Goal: Obtain resource: Download file/media

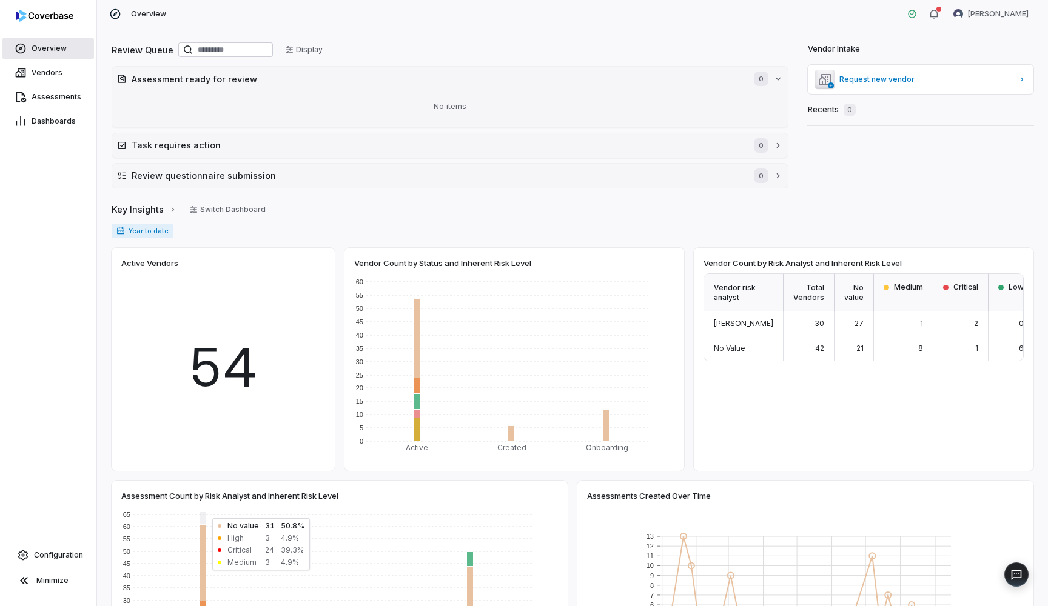
click at [66, 49] on link "Overview" at bounding box center [48, 49] width 92 height 22
click at [66, 78] on link "Vendors" at bounding box center [48, 73] width 92 height 22
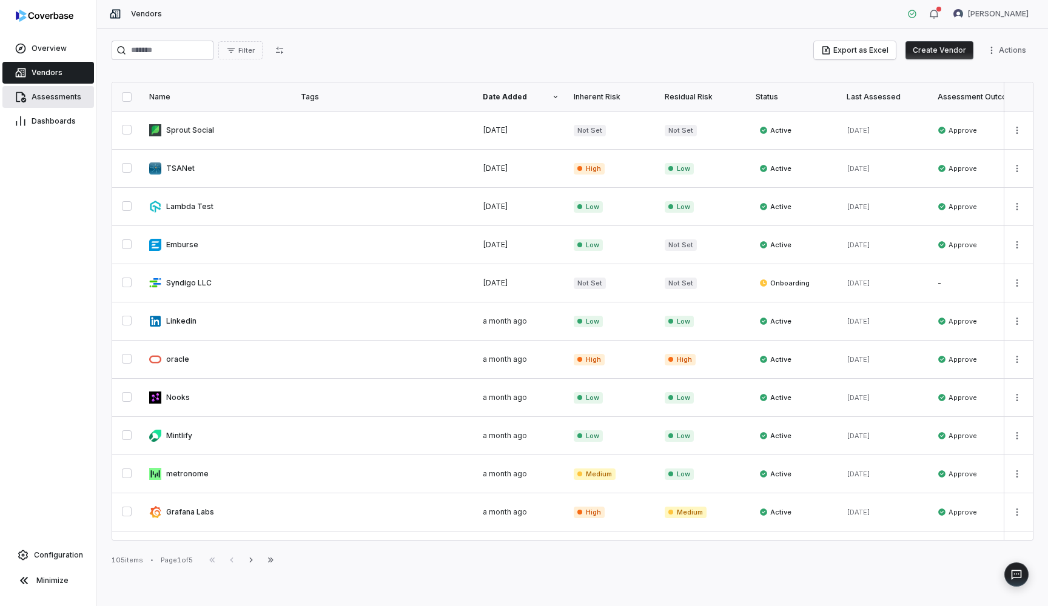
click at [69, 99] on span "Assessments" at bounding box center [57, 97] width 50 height 10
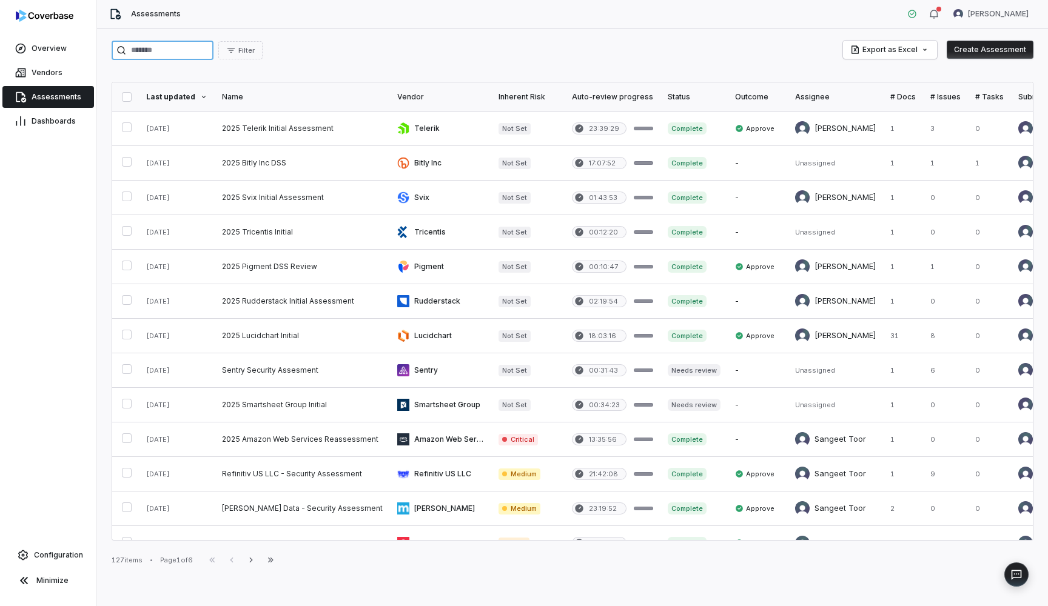
click at [184, 47] on input "search" at bounding box center [163, 50] width 102 height 19
click at [263, 49] on button "Filter" at bounding box center [240, 50] width 44 height 18
click at [312, 145] on div "Submitted by" at bounding box center [322, 144] width 116 height 19
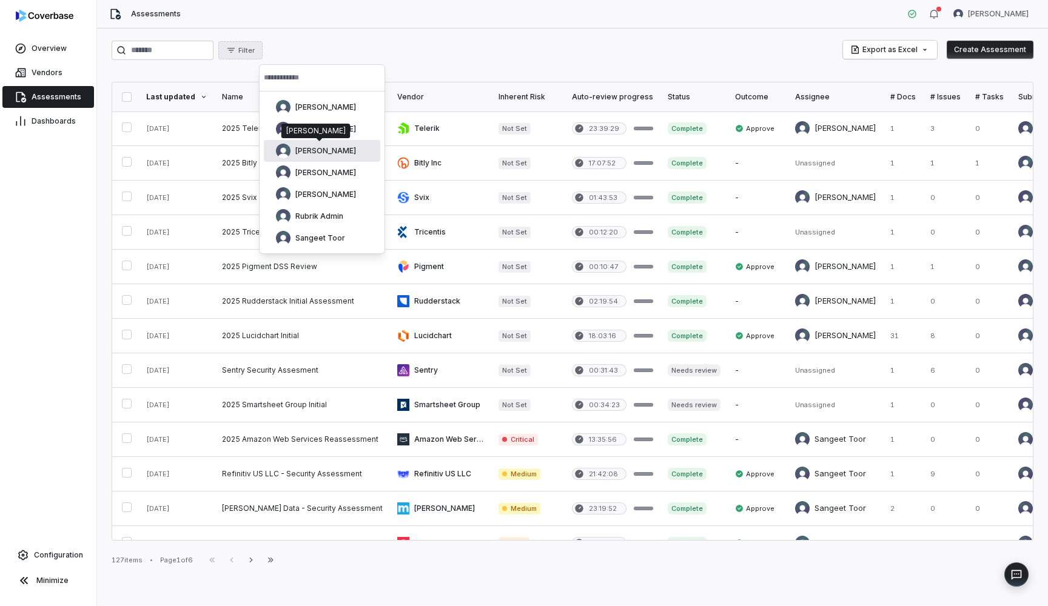
click at [318, 134] on div "[PERSON_NAME]" at bounding box center [315, 131] width 59 height 10
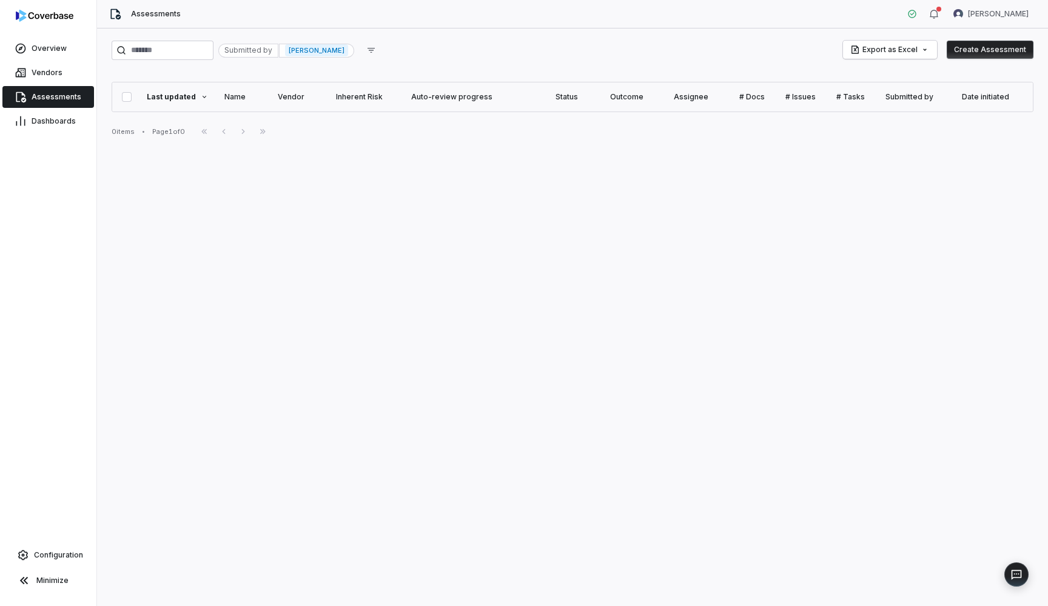
click at [347, 51] on span "[PERSON_NAME]" at bounding box center [316, 50] width 63 height 12
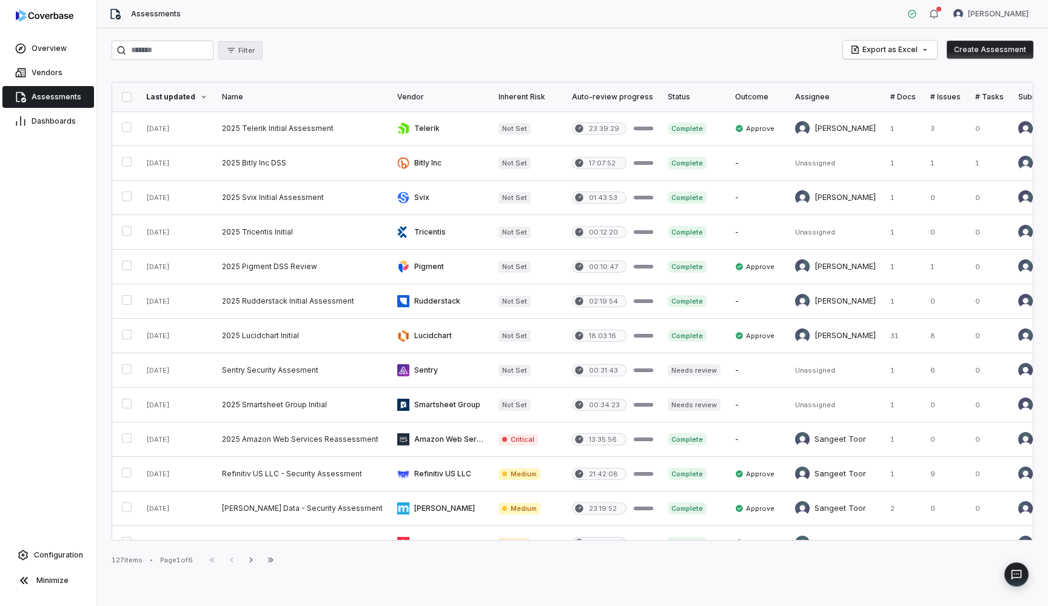
click at [263, 51] on button "Filter" at bounding box center [240, 50] width 44 height 18
click at [297, 143] on div "Submitted by" at bounding box center [322, 144] width 116 height 19
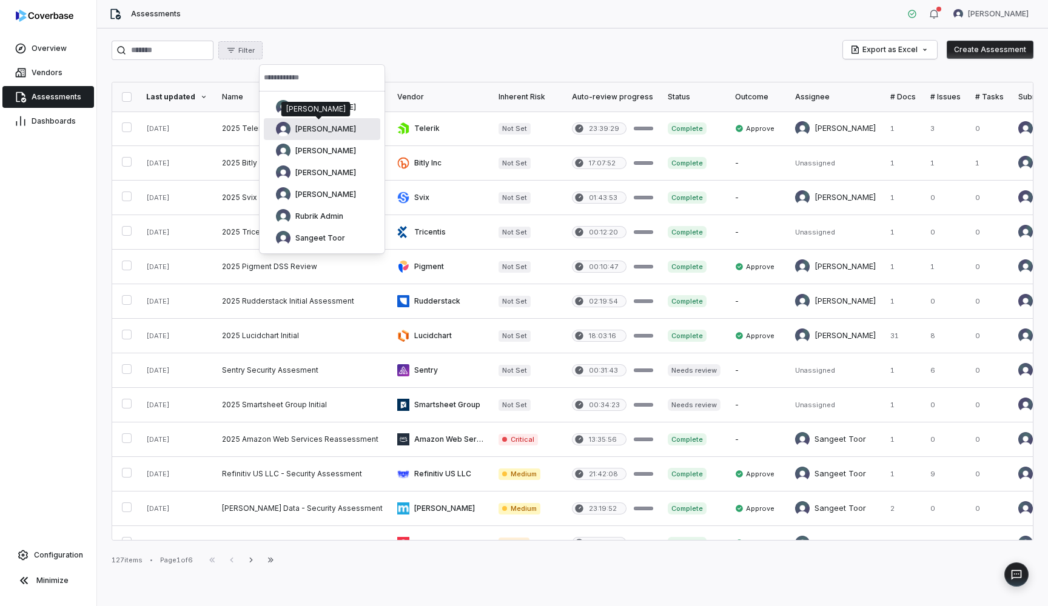
click at [288, 128] on img "Suggestions" at bounding box center [283, 129] width 15 height 15
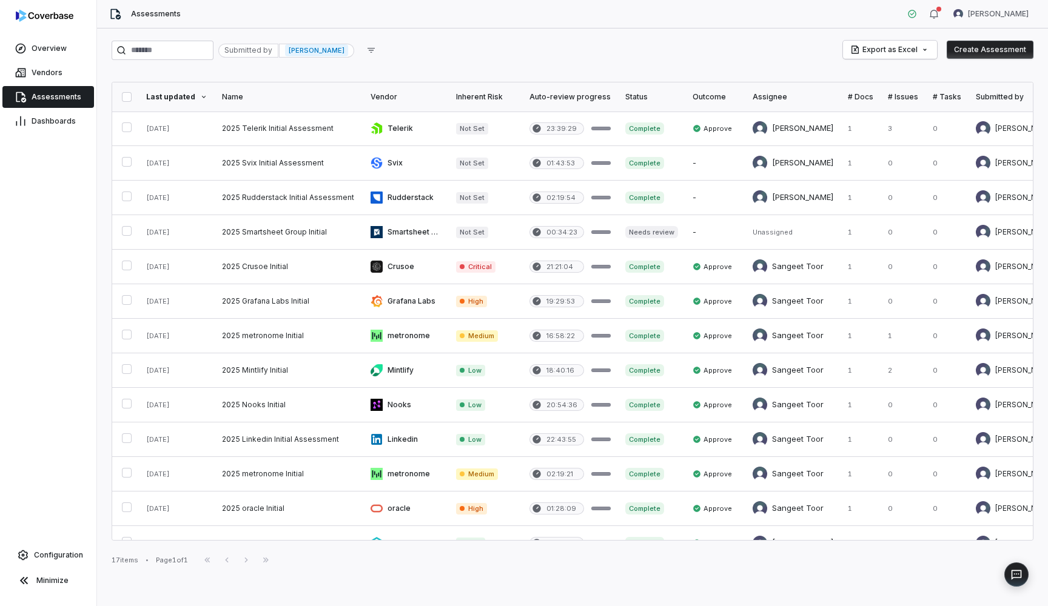
click at [647, 83] on th "Status" at bounding box center [651, 96] width 67 height 29
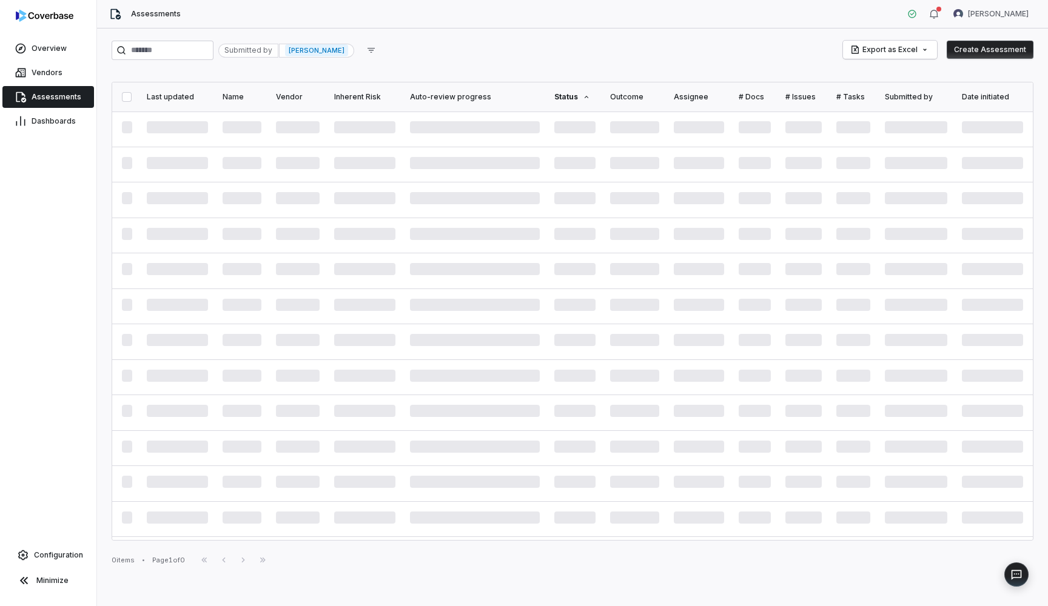
click at [347, 55] on span "[PERSON_NAME]" at bounding box center [316, 50] width 63 height 12
click at [236, 49] on icon "button" at bounding box center [231, 50] width 10 height 10
type input "**"
click at [297, 109] on div "Submitted by" at bounding box center [322, 105] width 116 height 19
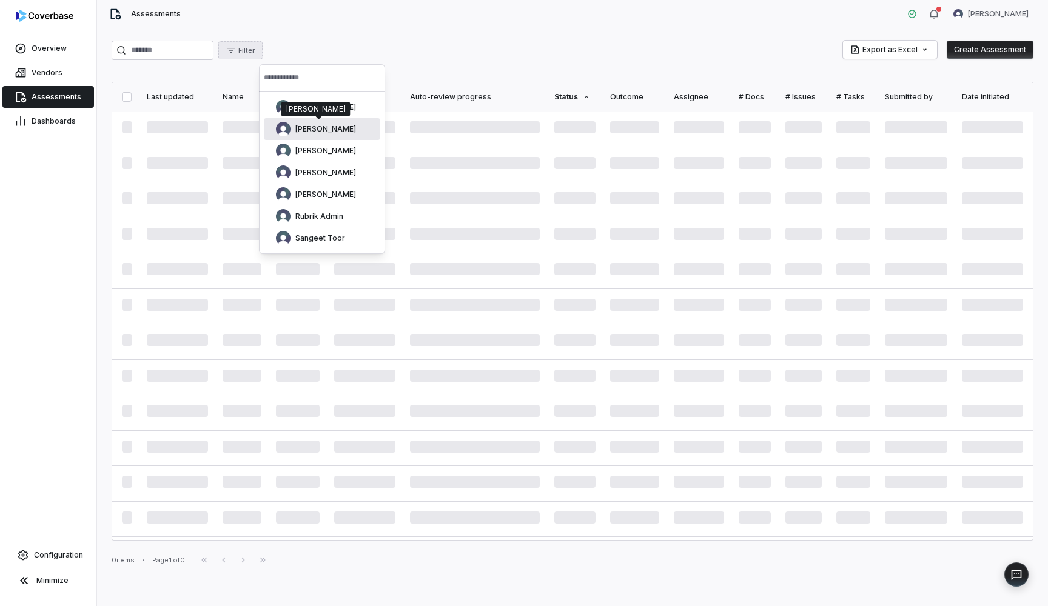
click at [327, 125] on span "[PERSON_NAME]" at bounding box center [325, 129] width 61 height 10
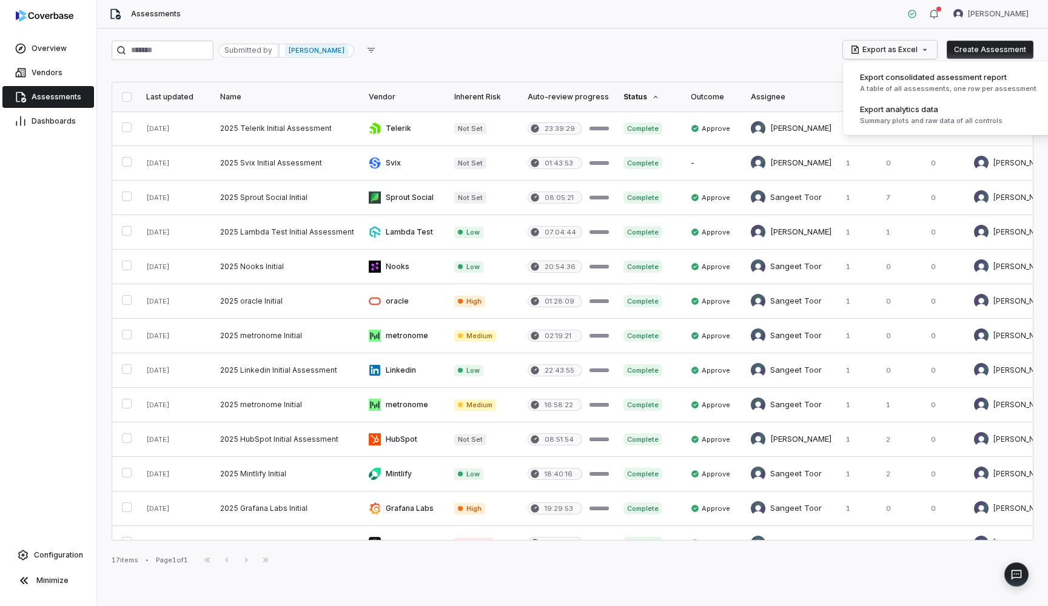
click at [925, 50] on html "Overview Vendors Assessments Dashboards Configuration Minimize Assessments [PER…" at bounding box center [524, 303] width 1048 height 606
click at [882, 86] on div "A table of all assessments, one row per assessment" at bounding box center [948, 88] width 176 height 9
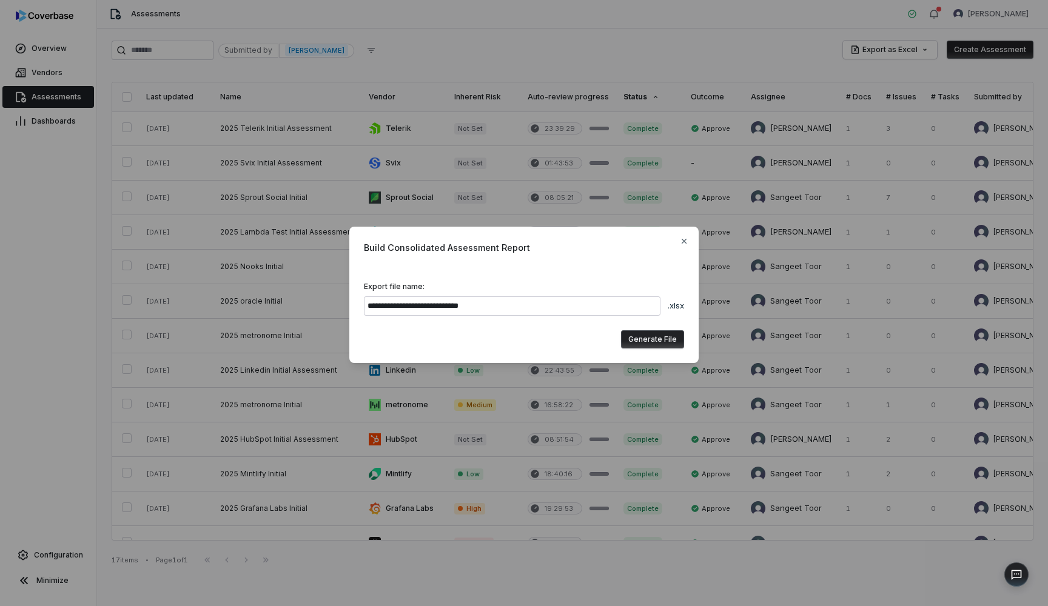
click at [650, 335] on button "Generate File" at bounding box center [652, 340] width 63 height 18
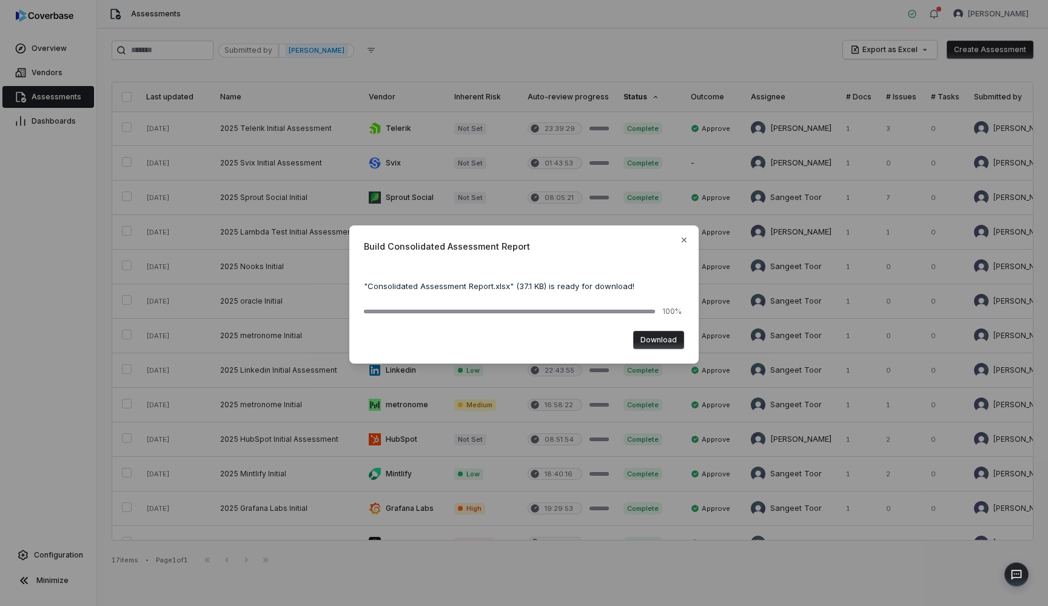
click at [656, 338] on button "Download" at bounding box center [658, 340] width 51 height 18
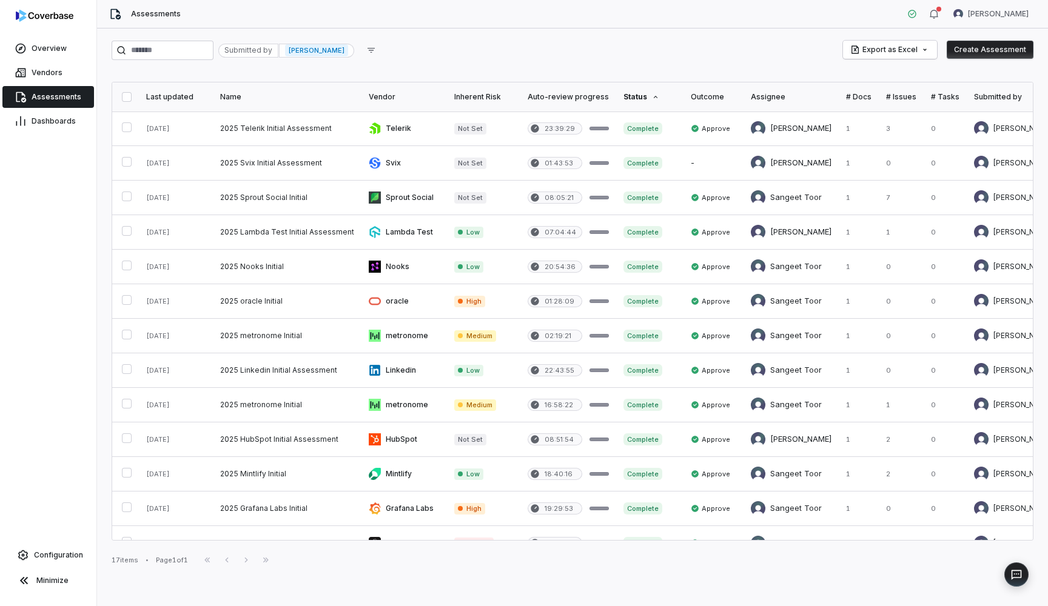
click at [263, 0] on div "Assessments [PERSON_NAME]" at bounding box center [572, 14] width 951 height 29
